Goal: Information Seeking & Learning: Understand process/instructions

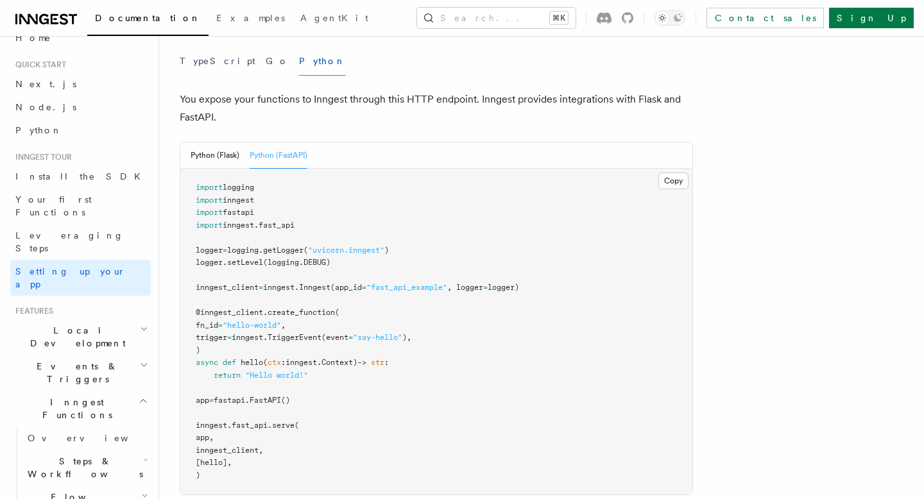
scroll to position [30, 0]
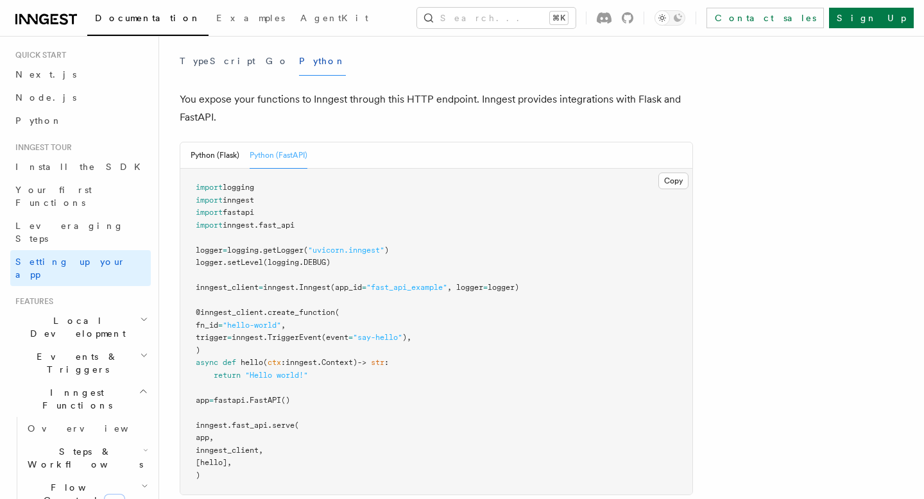
click at [121, 345] on h2 "Events & Triggers" at bounding box center [80, 363] width 140 height 36
click at [69, 381] on link "Overview" at bounding box center [86, 392] width 128 height 23
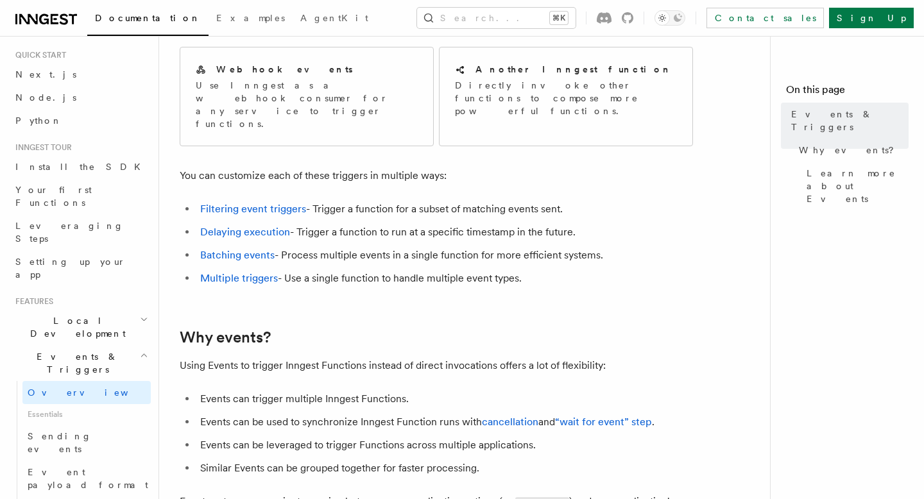
scroll to position [312, 0]
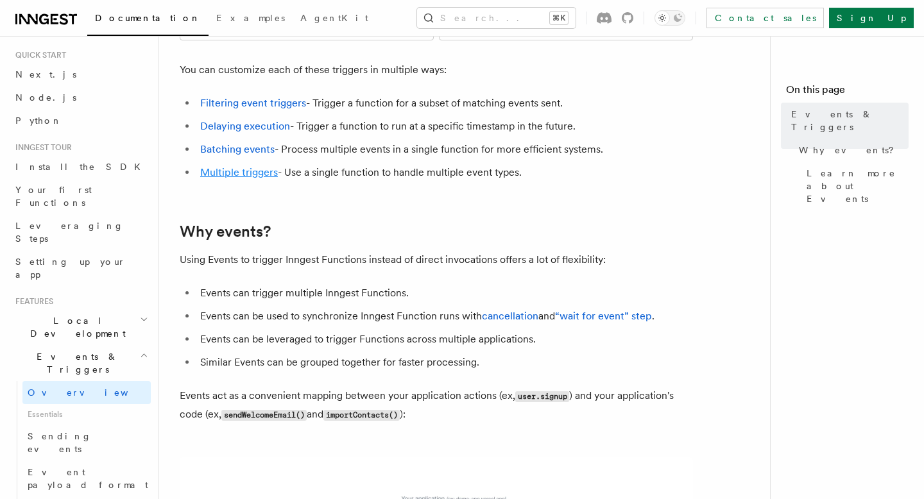
click at [231, 166] on link "Multiple triggers" at bounding box center [239, 172] width 78 height 12
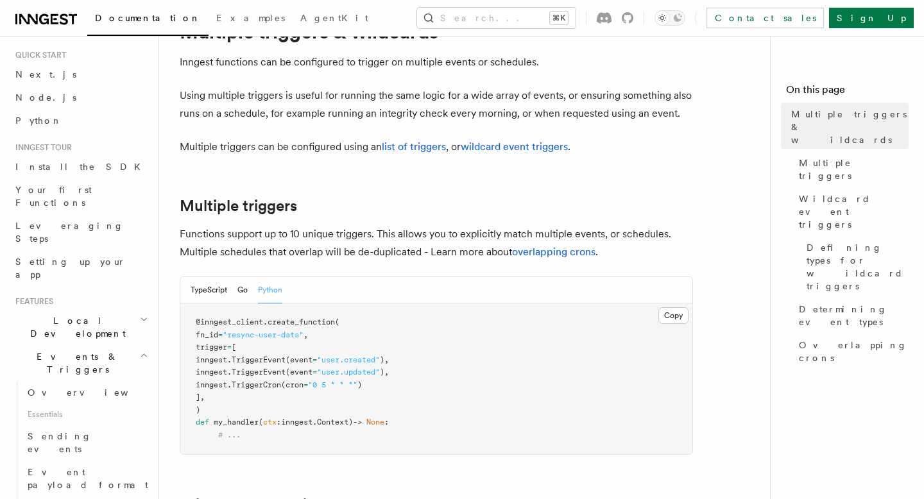
scroll to position [157, 0]
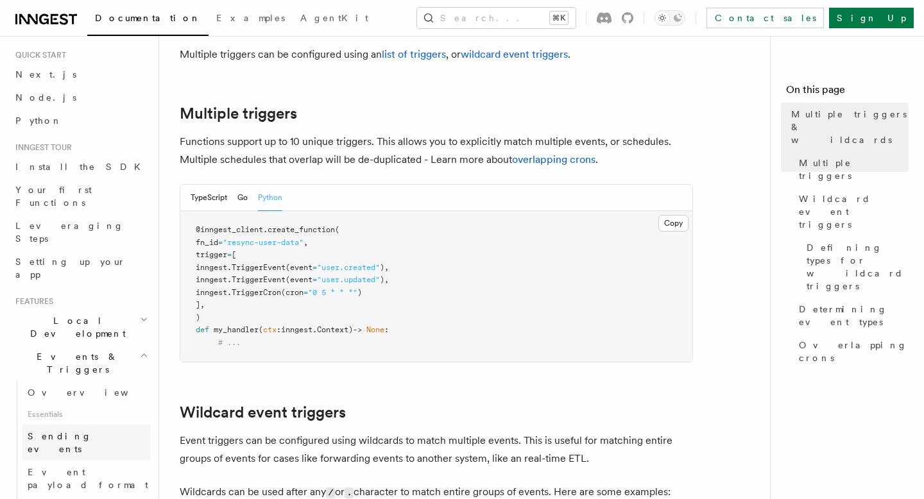
click at [63, 431] on span "Sending events" at bounding box center [60, 442] width 64 height 23
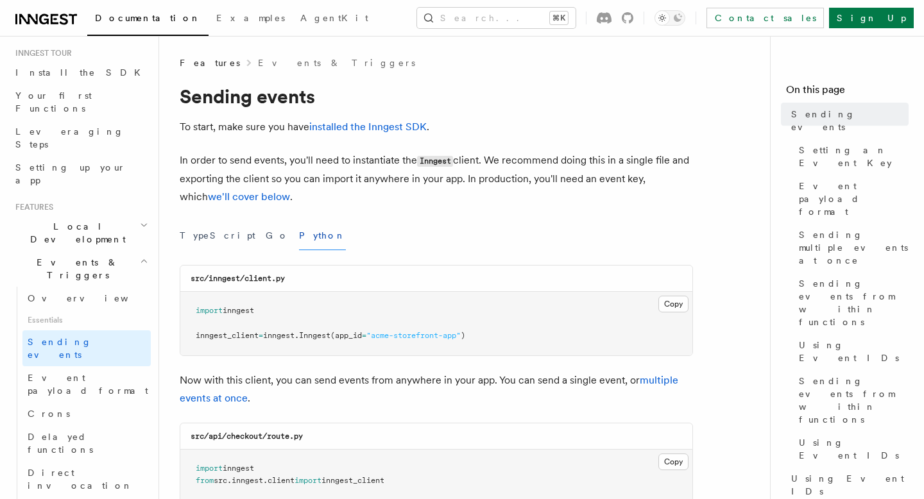
scroll to position [392, 0]
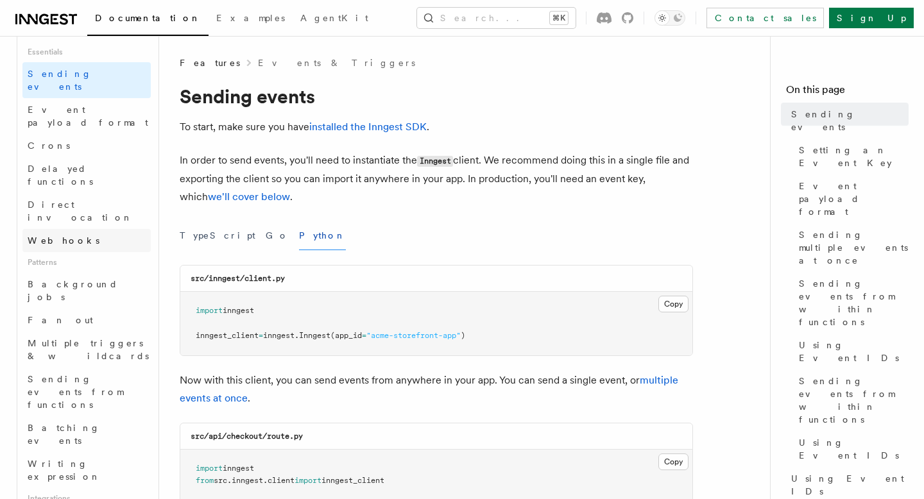
click at [66, 235] on span "Webhooks" at bounding box center [64, 240] width 72 height 10
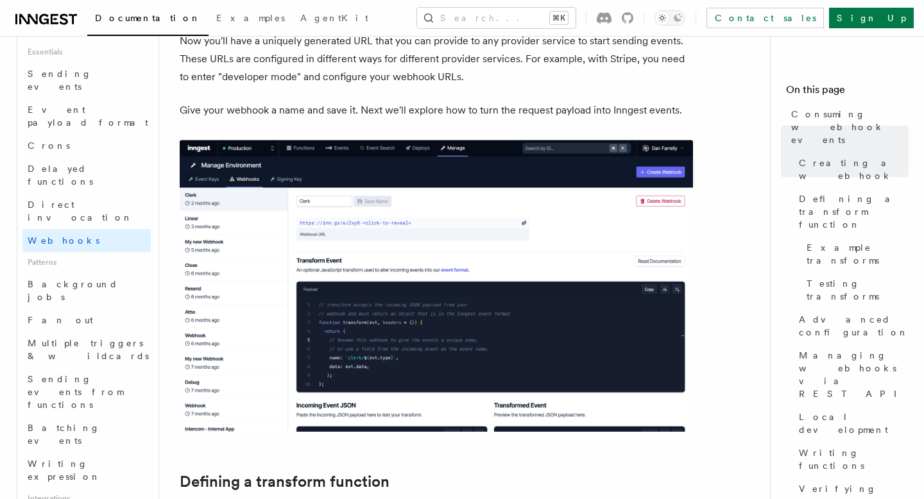
scroll to position [359, 0]
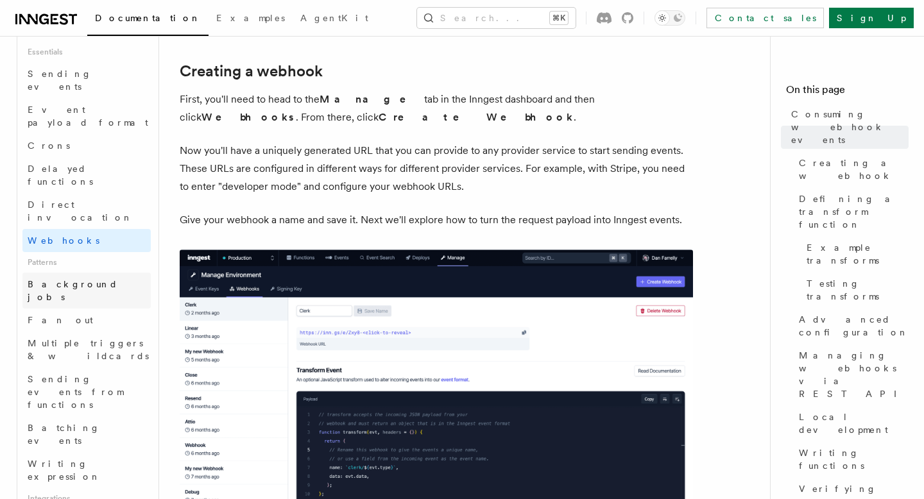
click at [66, 279] on span "Background jobs" at bounding box center [73, 290] width 90 height 23
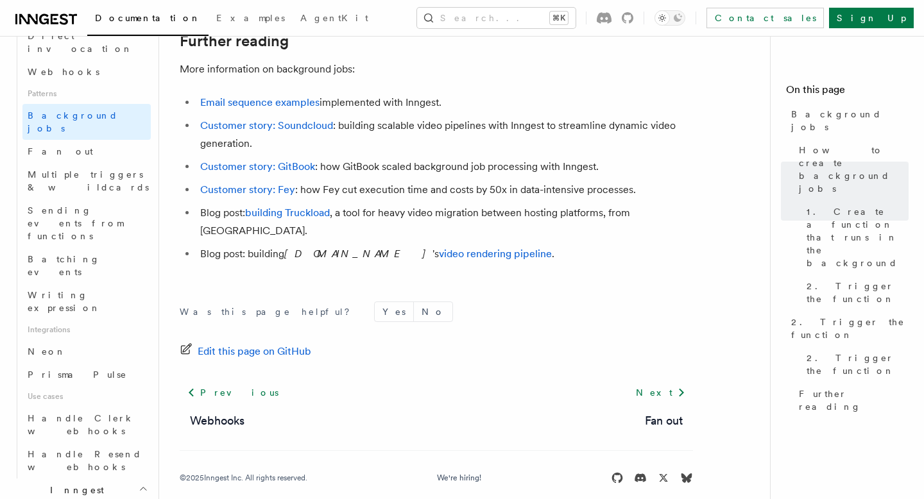
scroll to position [611, 0]
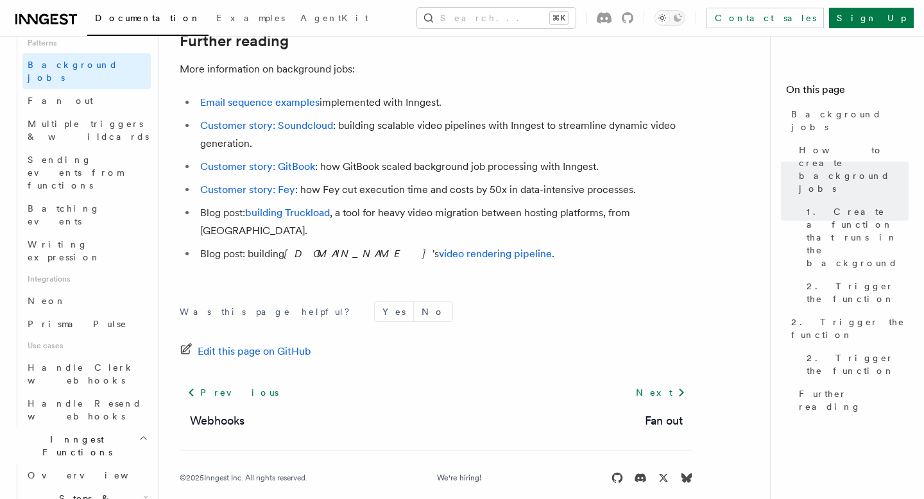
click at [96, 492] on span "Steps & Workflows" at bounding box center [82, 505] width 121 height 26
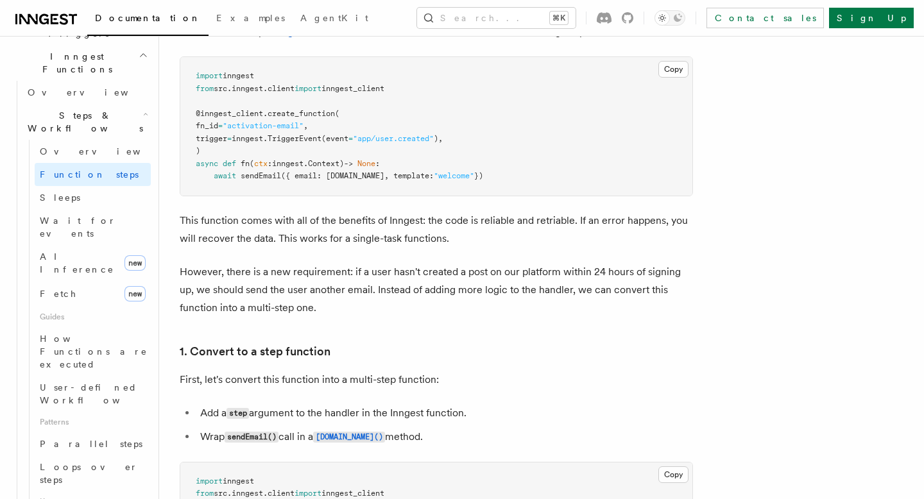
scroll to position [324, 0]
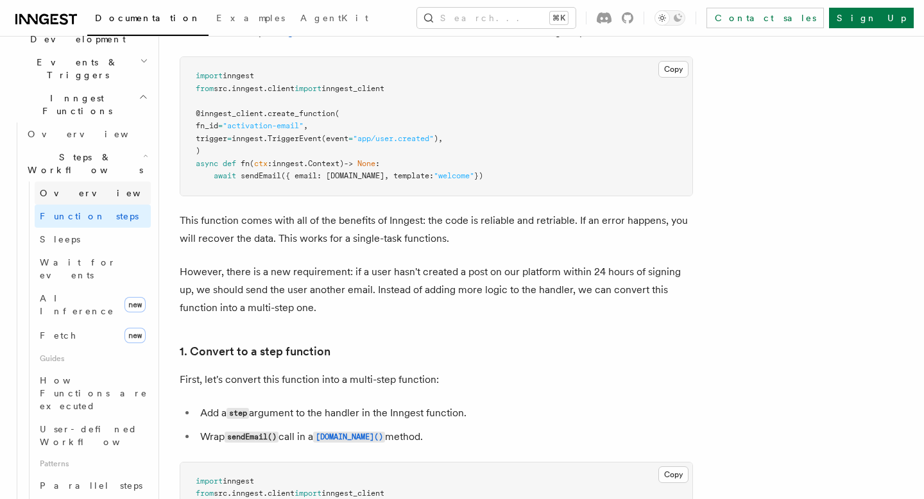
click at [74, 181] on link "Overview" at bounding box center [93, 192] width 116 height 23
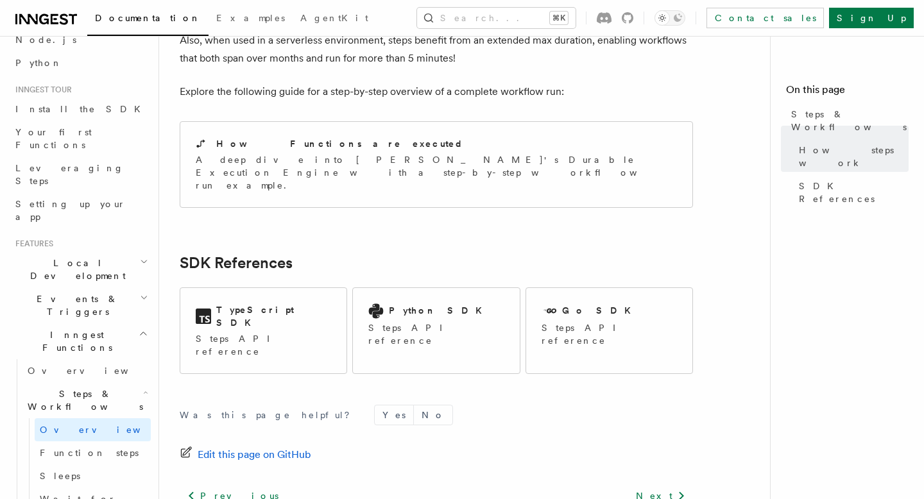
scroll to position [84, 0]
click at [122, 291] on h2 "Events & Triggers" at bounding box center [80, 309] width 140 height 36
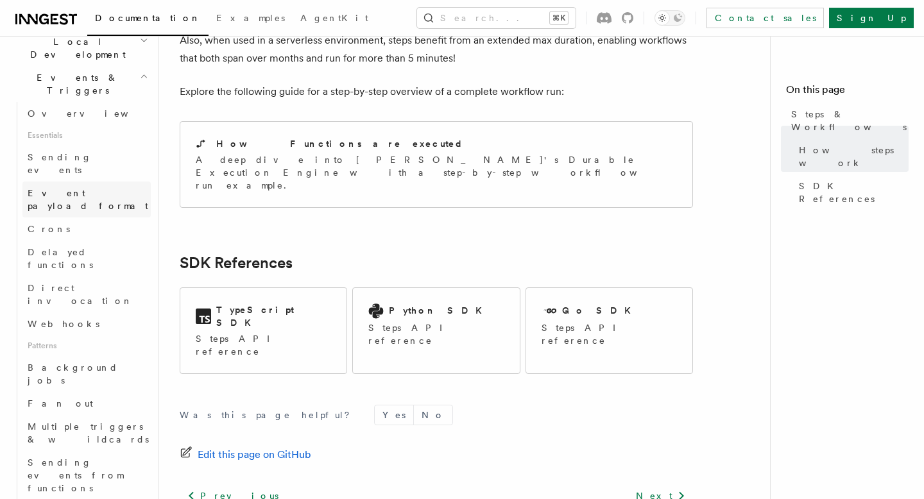
scroll to position [153, 0]
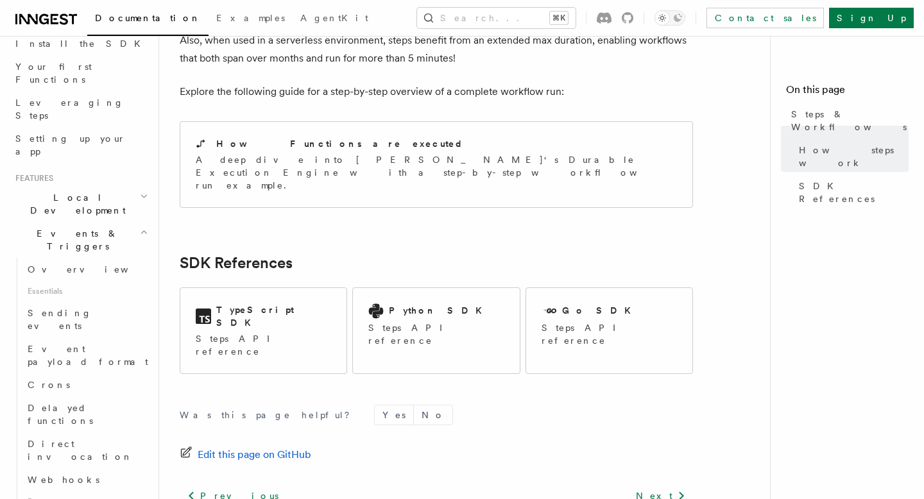
click at [121, 186] on h2 "Local Development" at bounding box center [80, 204] width 140 height 36
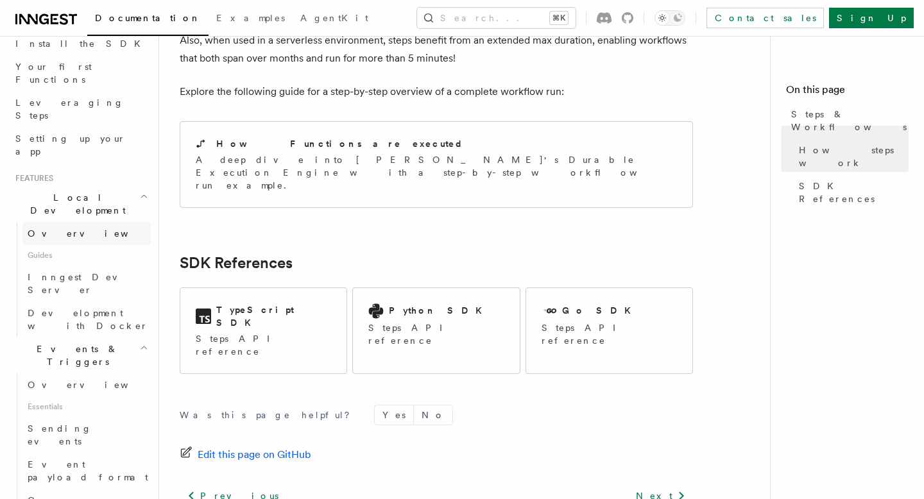
click at [61, 228] on span "Overview" at bounding box center [94, 233] width 132 height 10
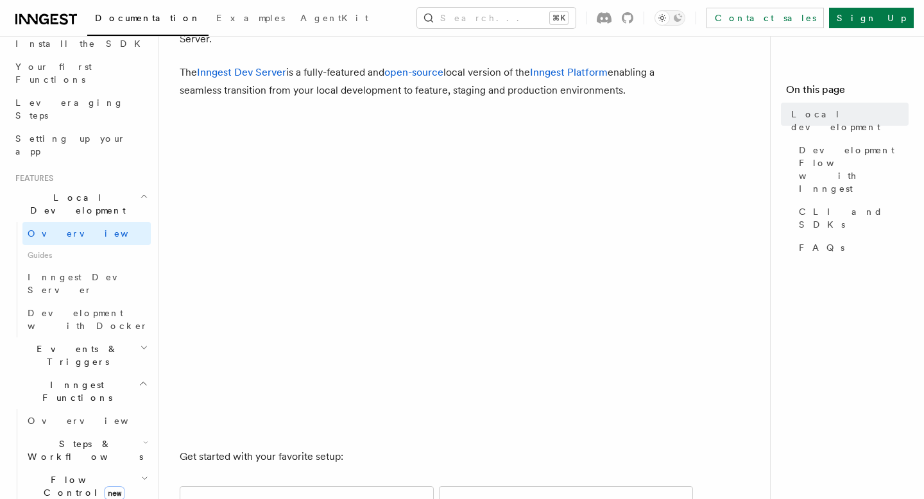
scroll to position [149, 0]
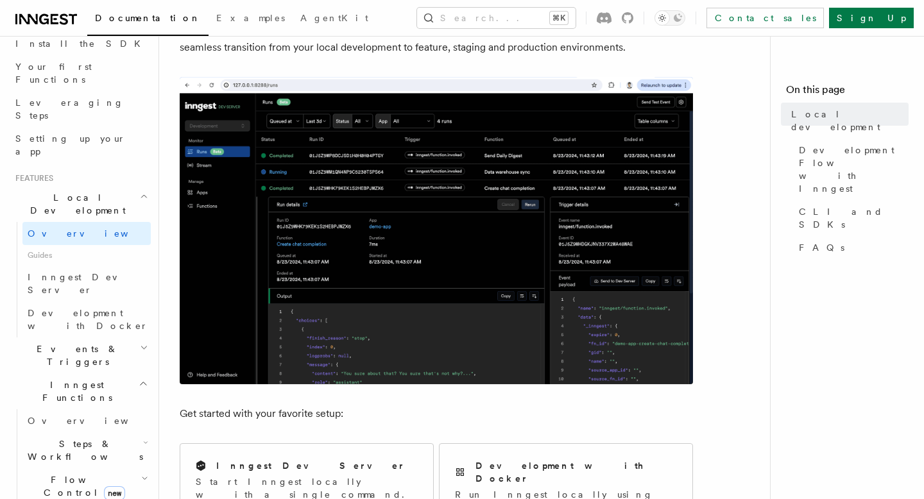
click at [319, 185] on img at bounding box center [436, 230] width 513 height 307
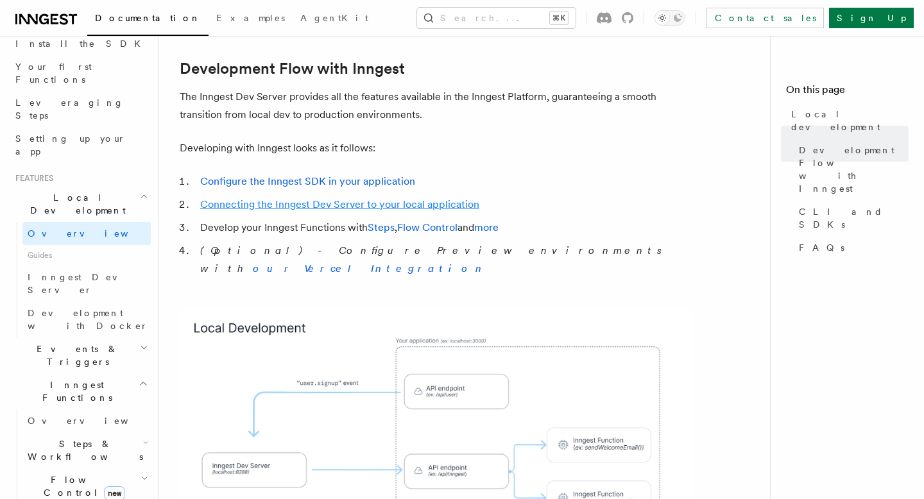
scroll to position [652, 0]
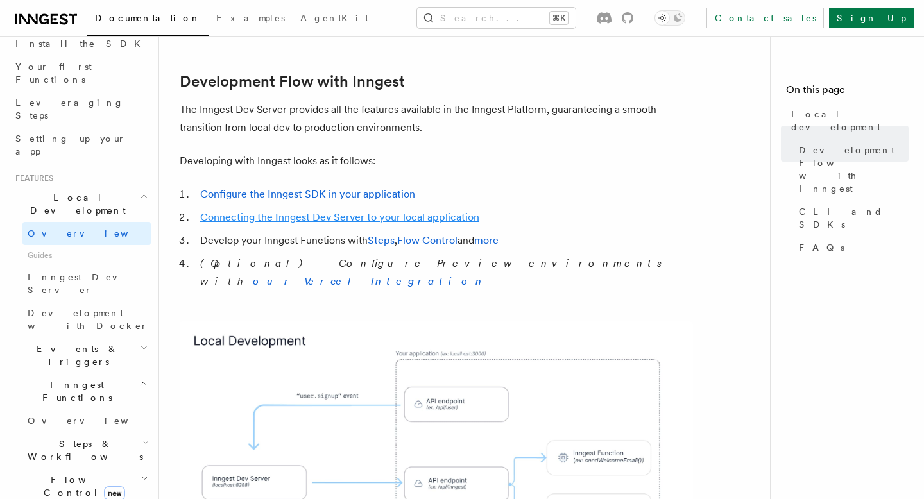
click at [297, 211] on link "Connecting the Inngest Dev Server to your local application" at bounding box center [339, 217] width 279 height 12
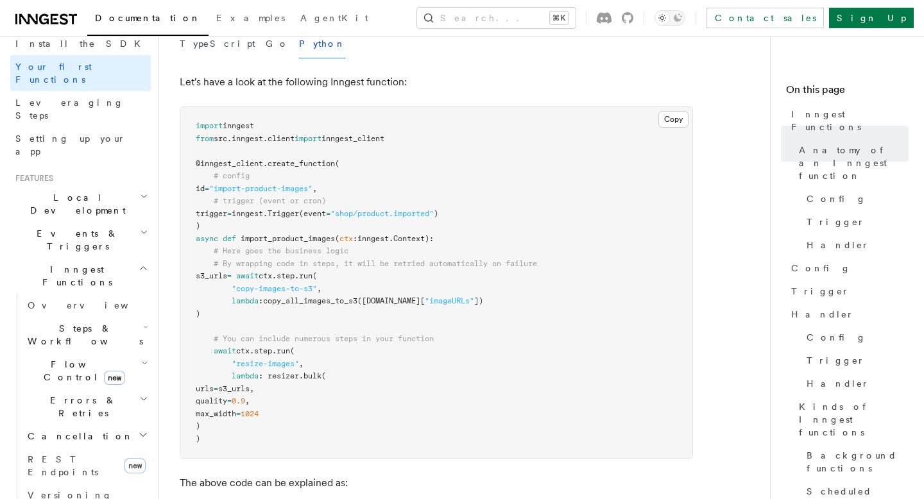
scroll to position [271, 0]
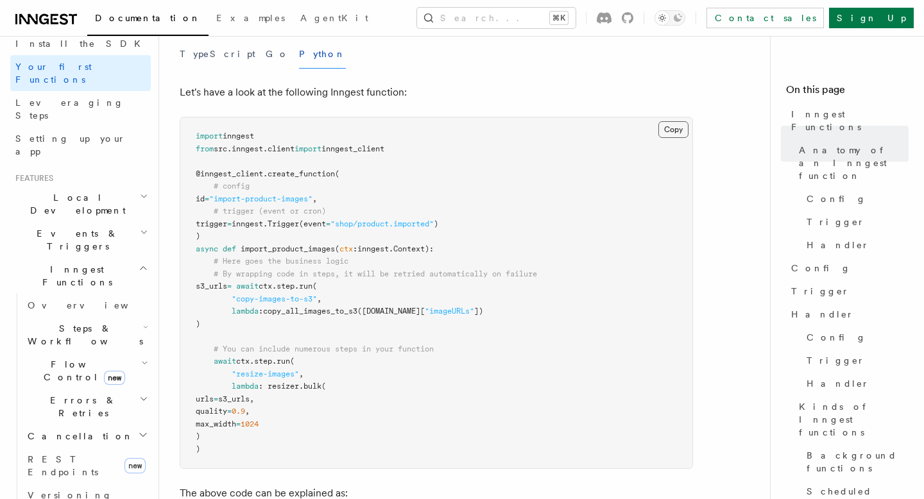
click at [665, 121] on button "Copy Copied" at bounding box center [673, 129] width 30 height 17
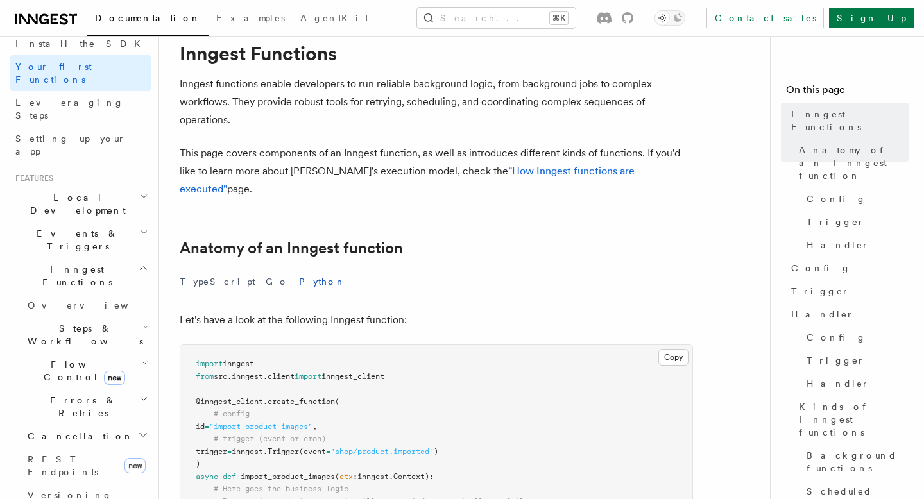
scroll to position [0, 0]
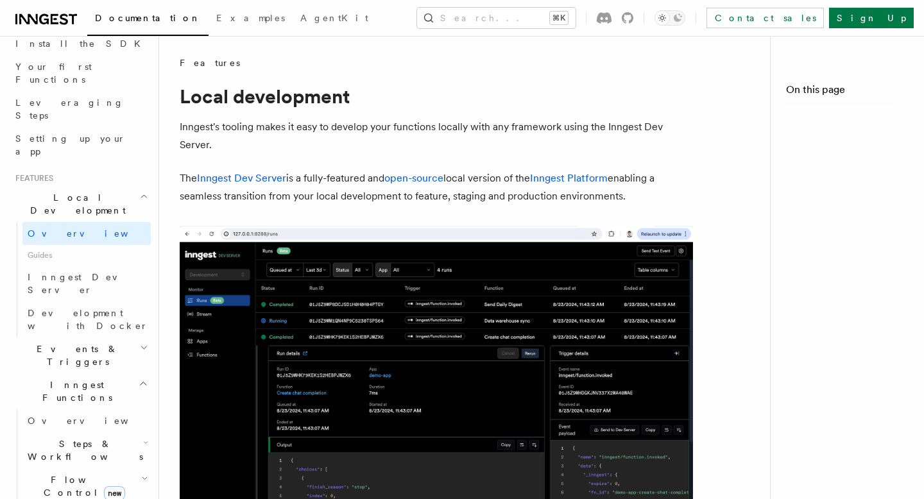
scroll to position [652, 0]
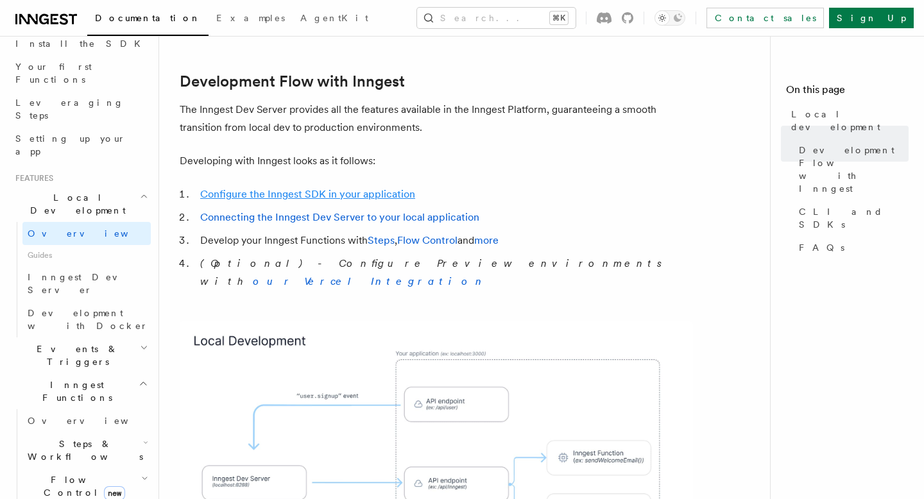
click at [258, 188] on link "Configure the Inngest SDK in your application" at bounding box center [307, 194] width 215 height 12
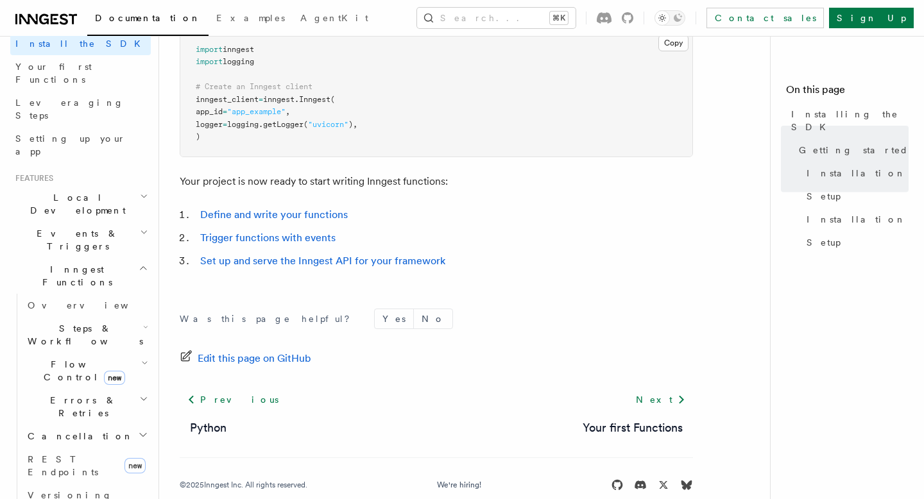
scroll to position [580, 0]
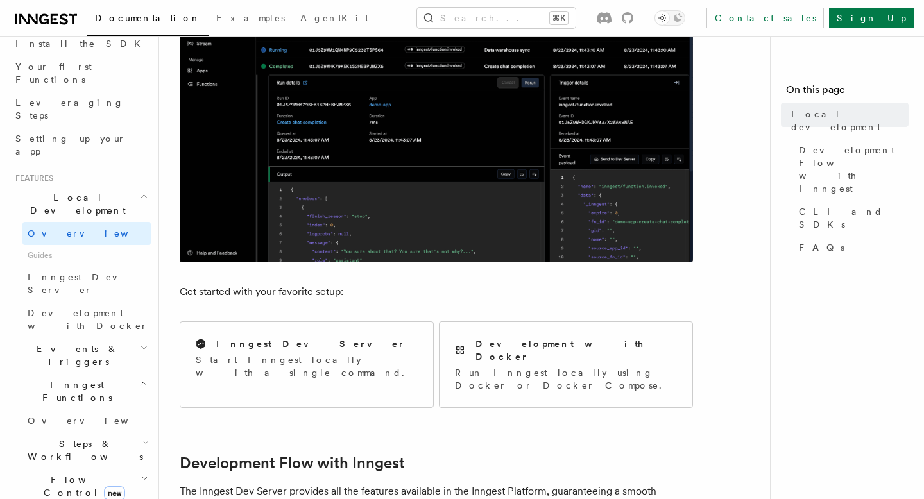
scroll to position [347, 0]
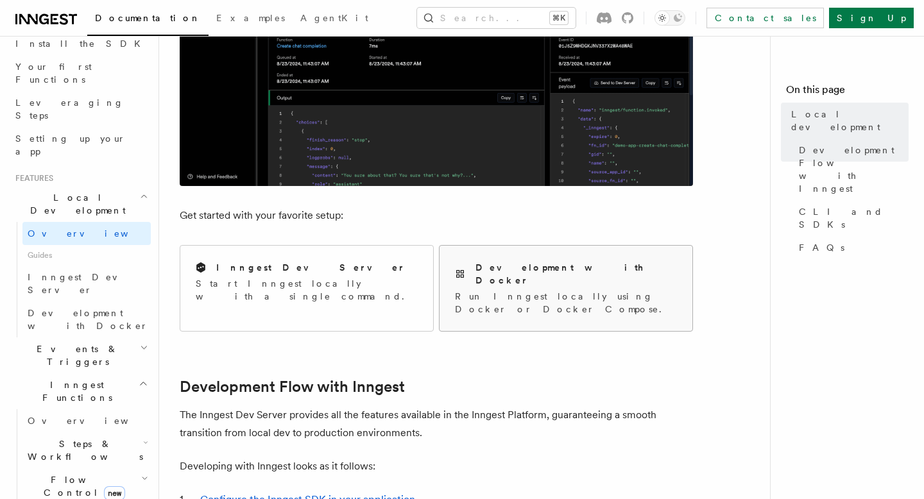
click at [514, 268] on h2 "Development with Docker" at bounding box center [575, 274] width 201 height 26
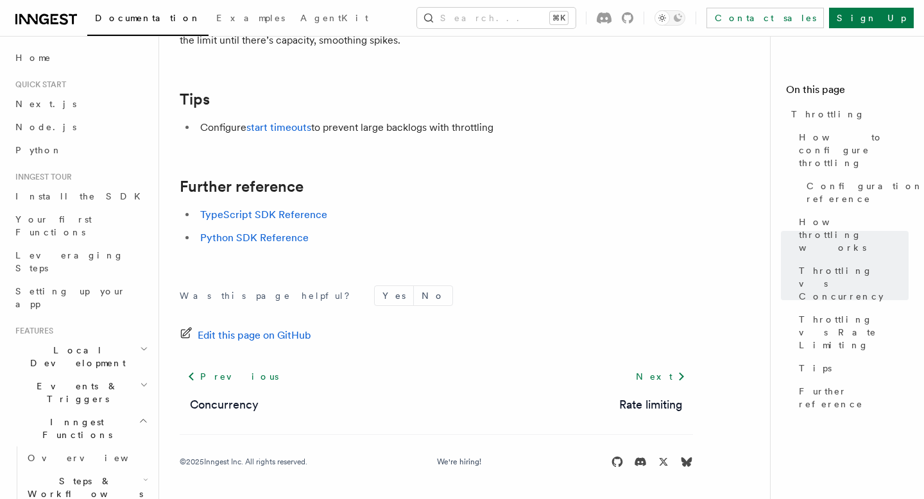
scroll to position [299, 0]
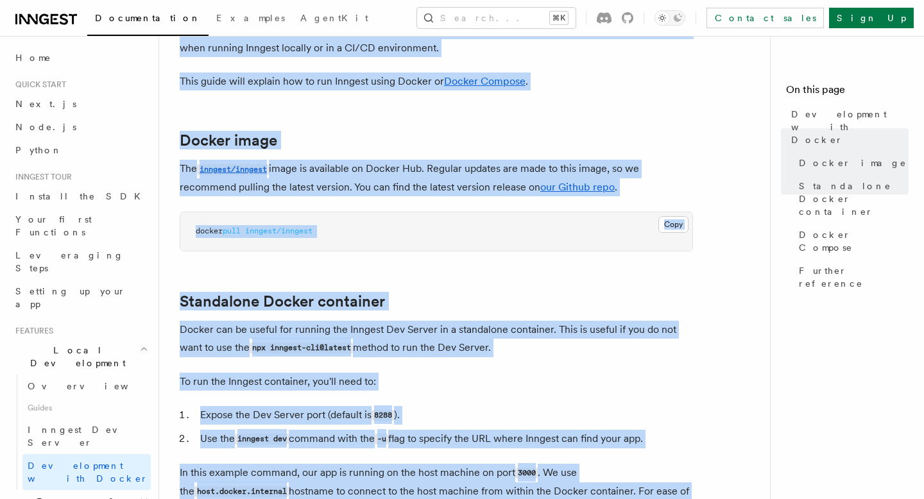
scroll to position [45, 0]
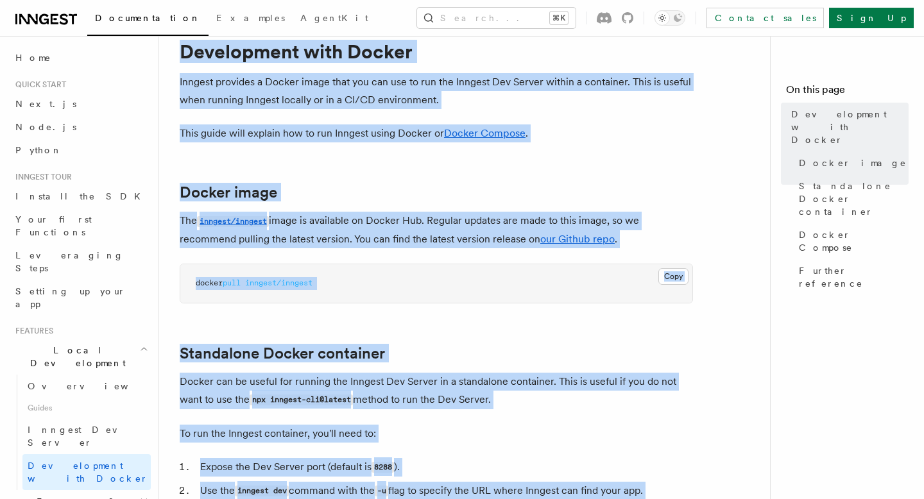
drag, startPoint x: 568, startPoint y: 416, endPoint x: 172, endPoint y: 53, distance: 537.0
copy article "Development with Docker Inngest provides a Docker image that you can use to run…"
